Goal: Transaction & Acquisition: Purchase product/service

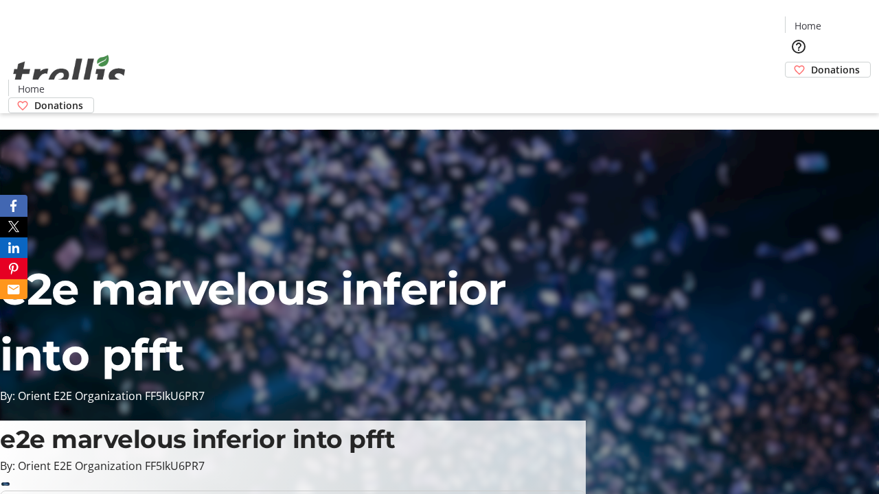
click at [811, 62] on span "Donations" at bounding box center [835, 69] width 49 height 14
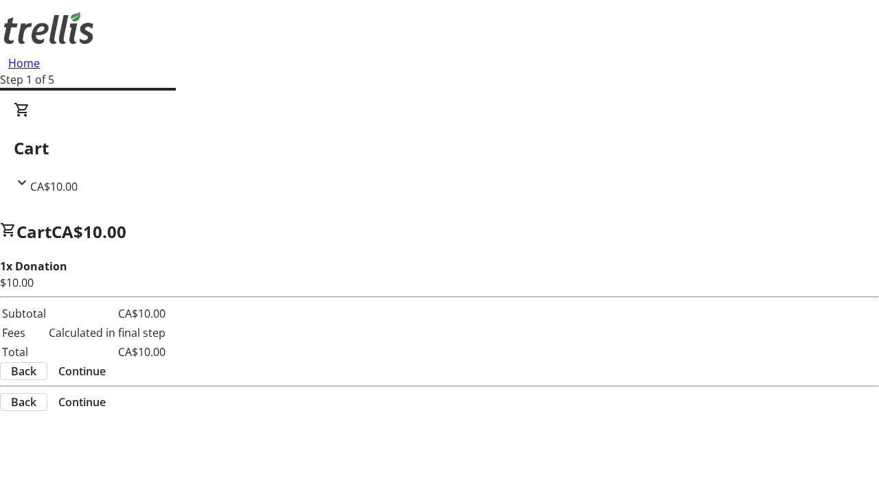
select select "CA"
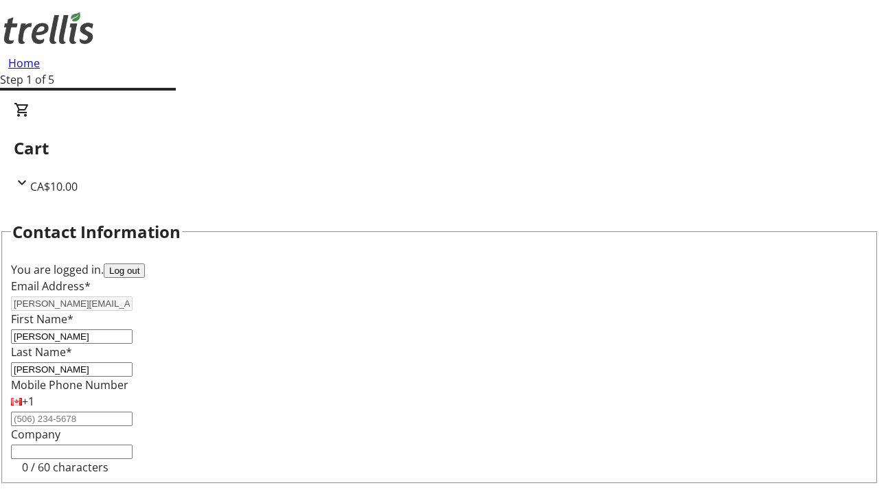
scroll to position [184, 0]
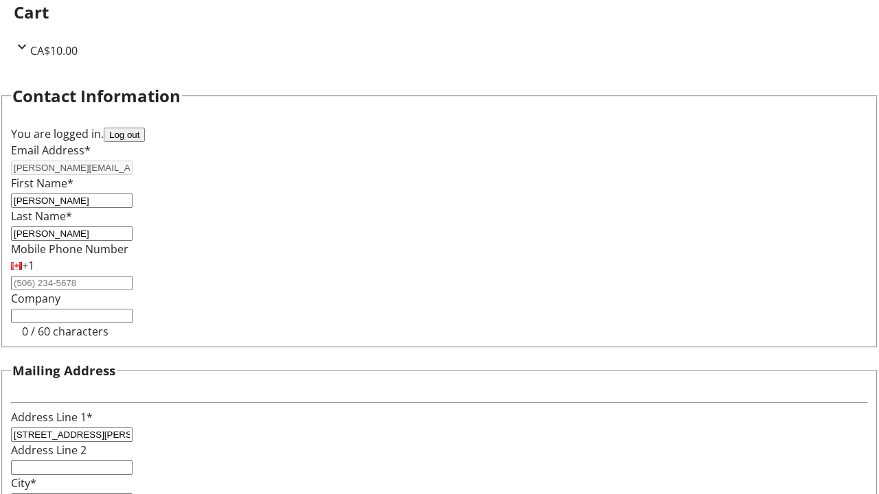
select select "BC"
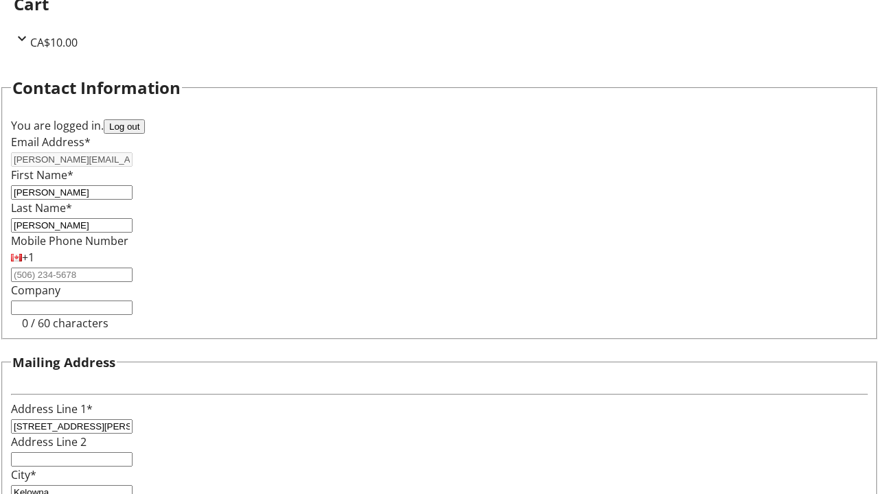
type input "Kelowna"
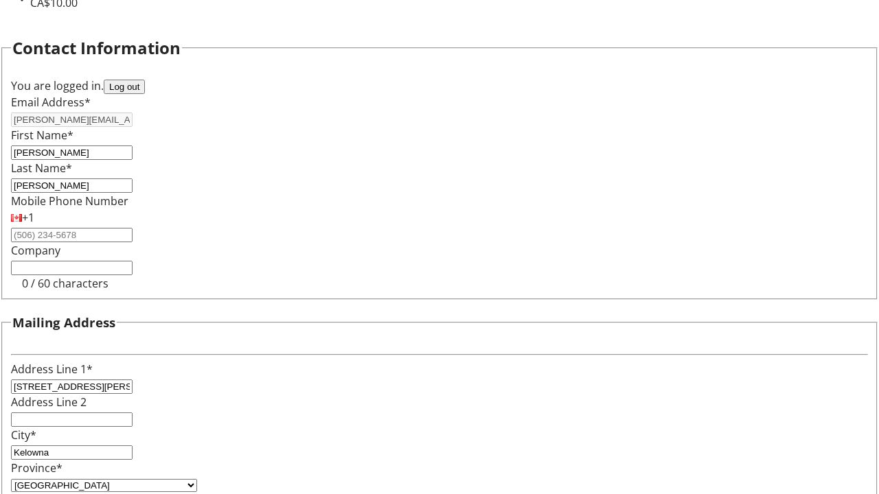
type input "V1Y 0C2"
